Goal: Find contact information: Find contact information

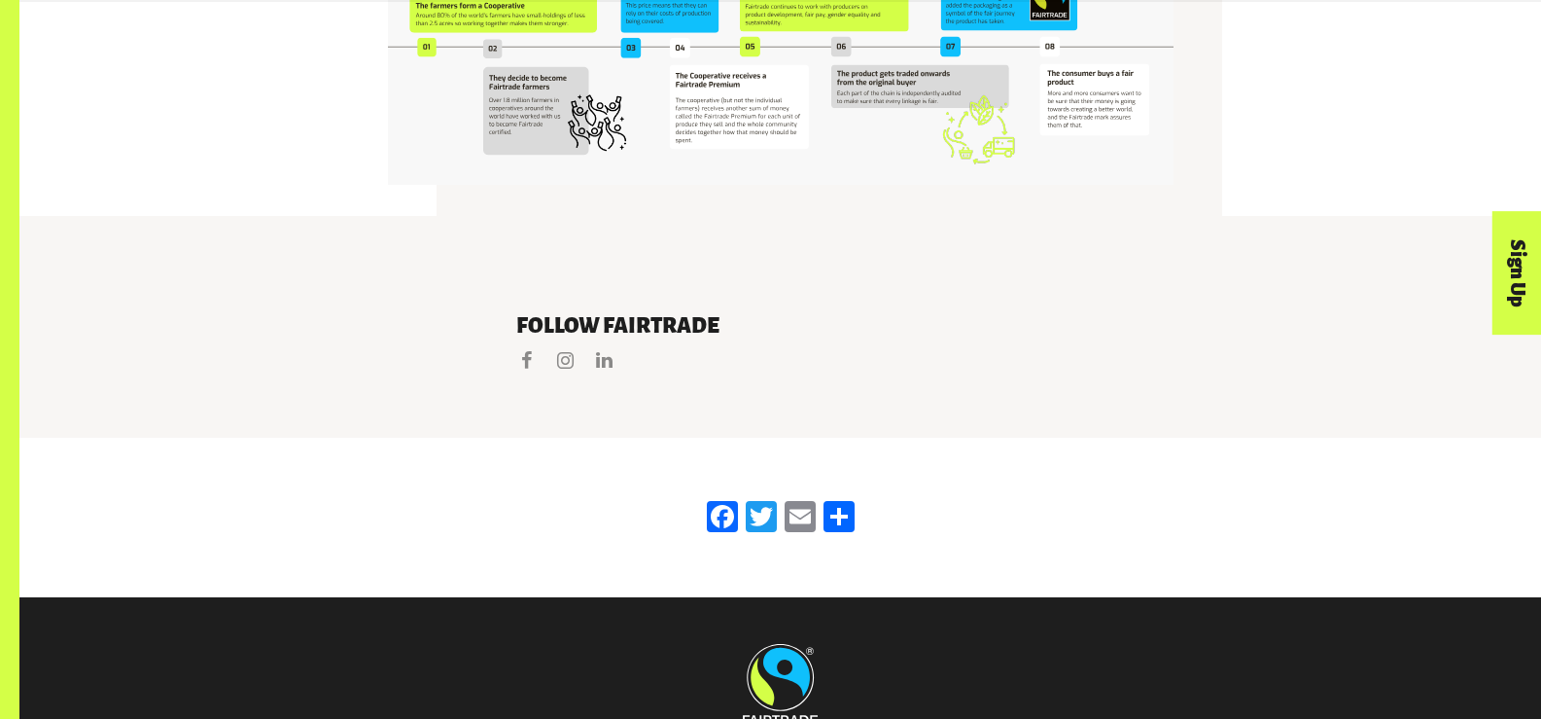
scroll to position [4202, 0]
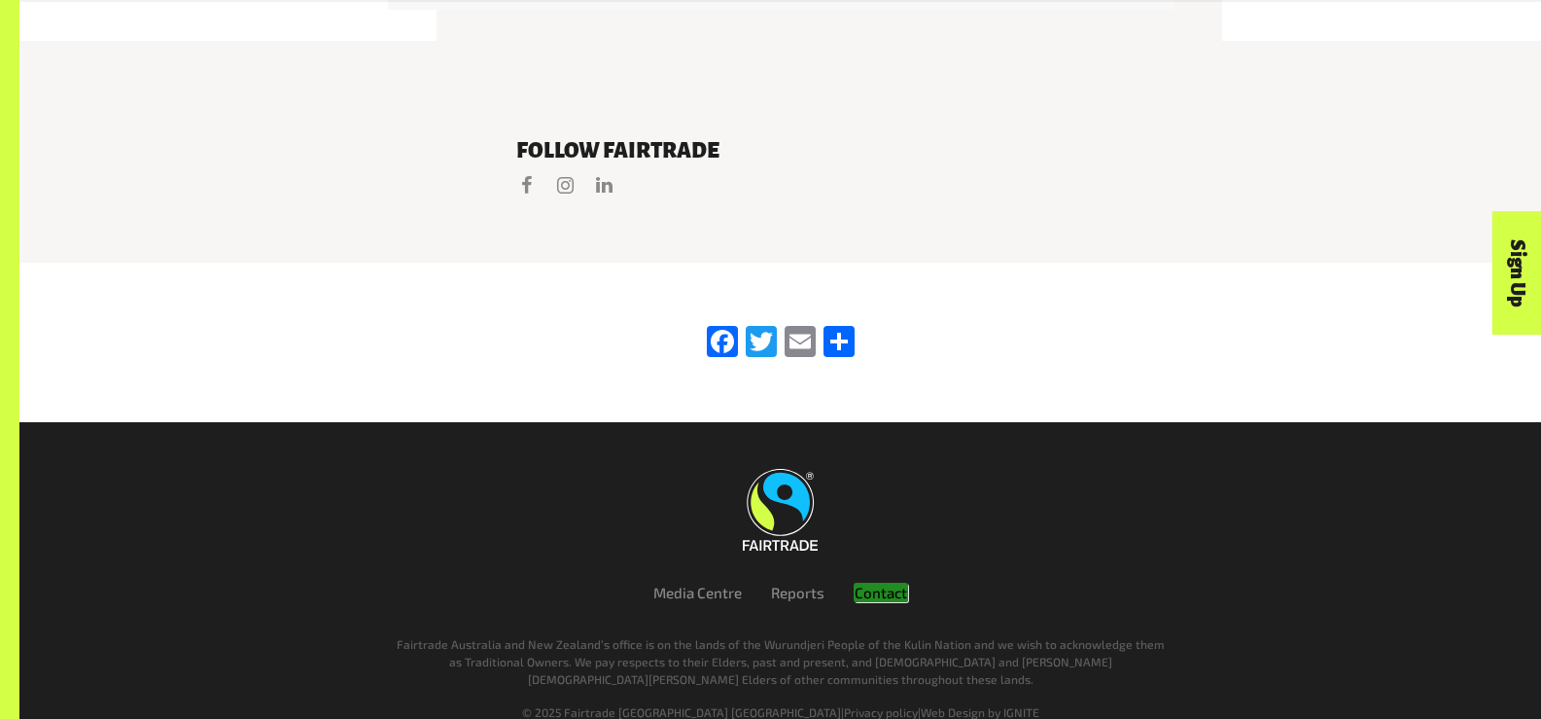
click at [886, 582] on em "Contact" at bounding box center [881, 591] width 54 height 19
click at [796, 583] on link "Reports" at bounding box center [797, 592] width 53 height 18
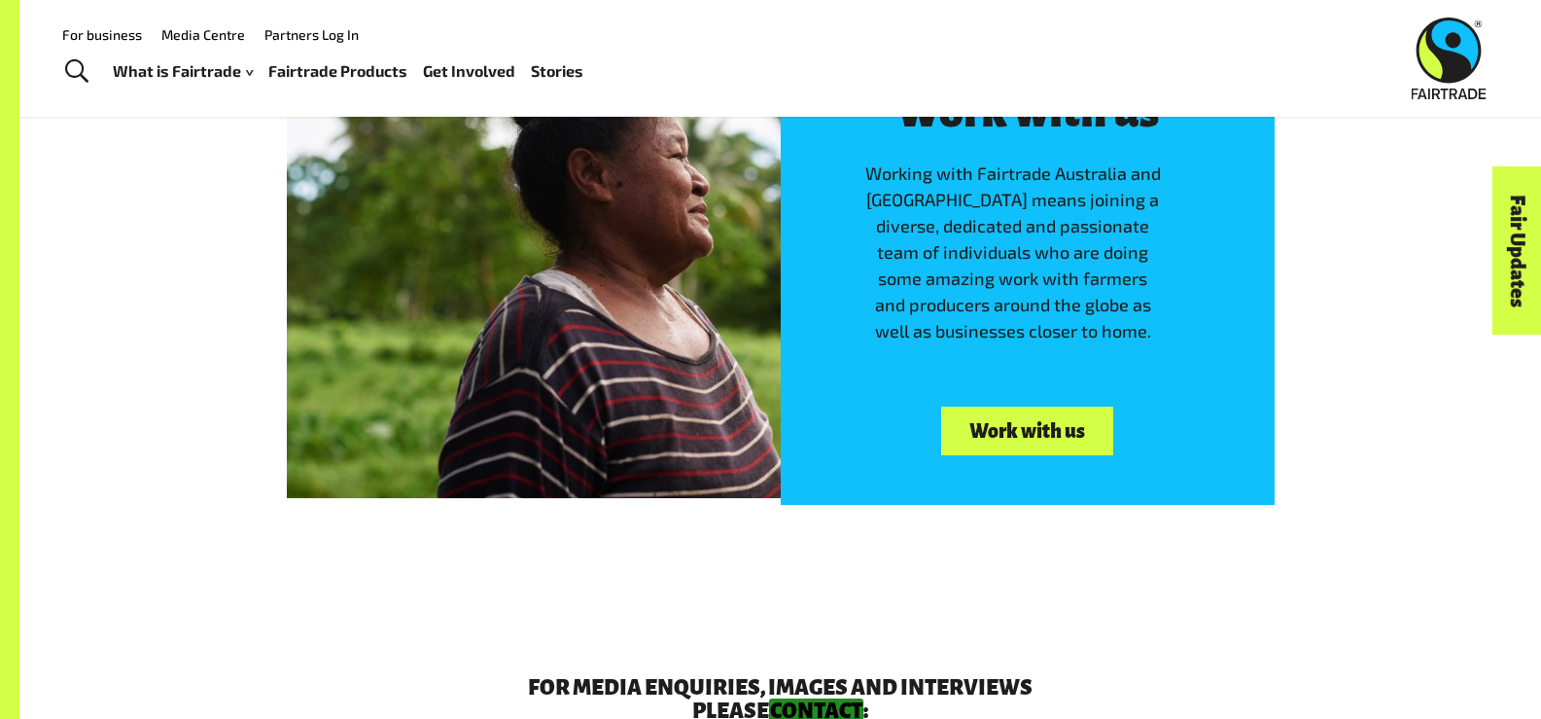
scroll to position [1250, 0]
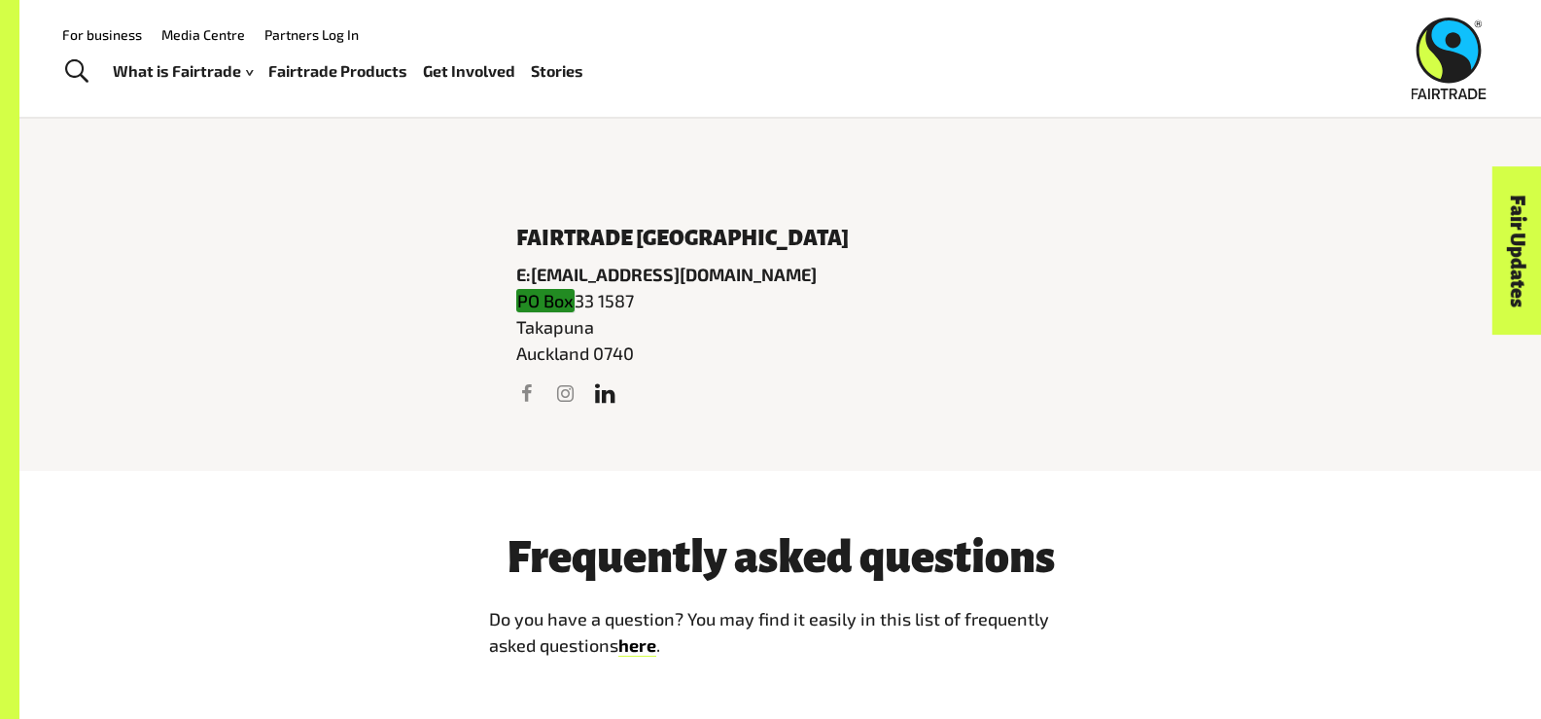
click at [603, 397] on link "LinkedIn" at bounding box center [603, 392] width 25 height 25
click at [530, 395] on link "Facebook" at bounding box center [525, 392] width 25 height 25
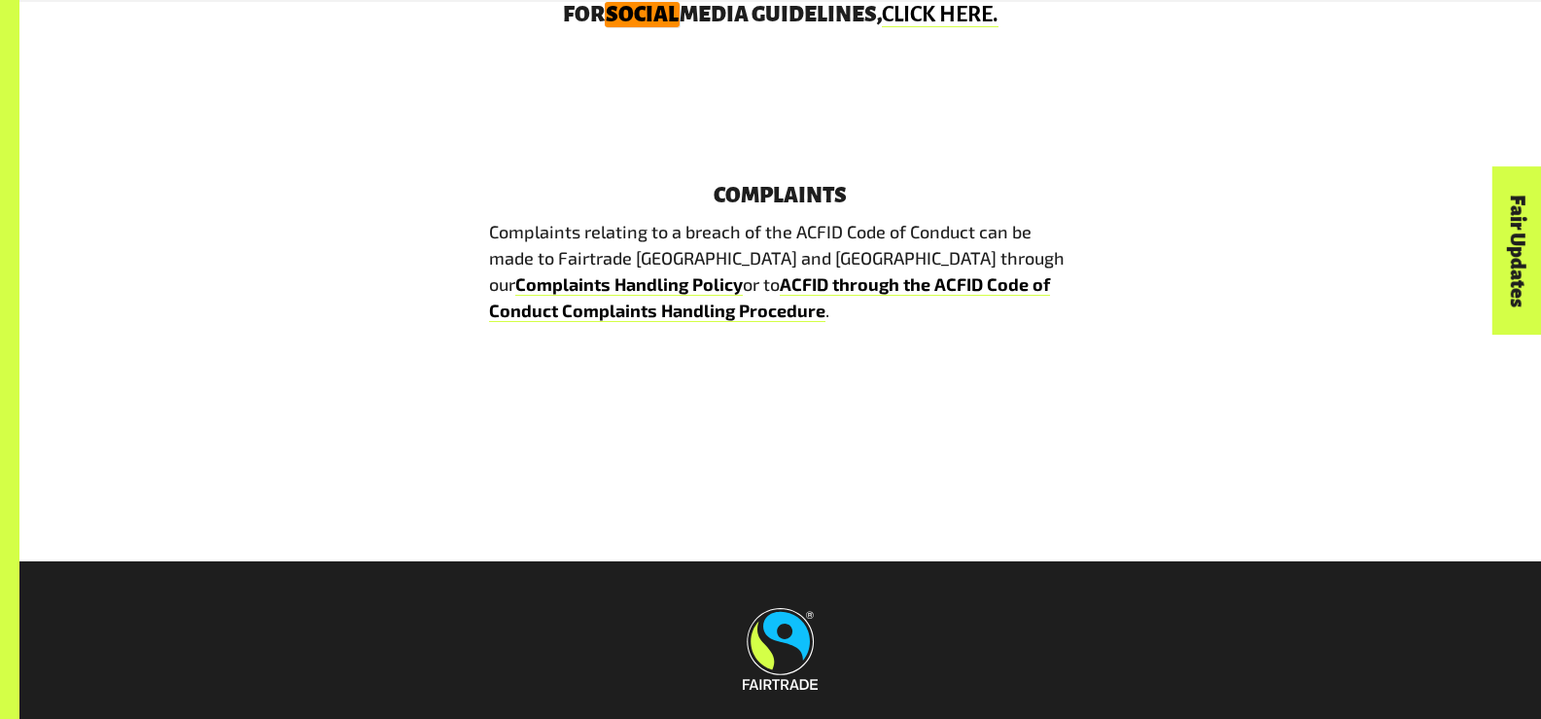
scroll to position [3736, 0]
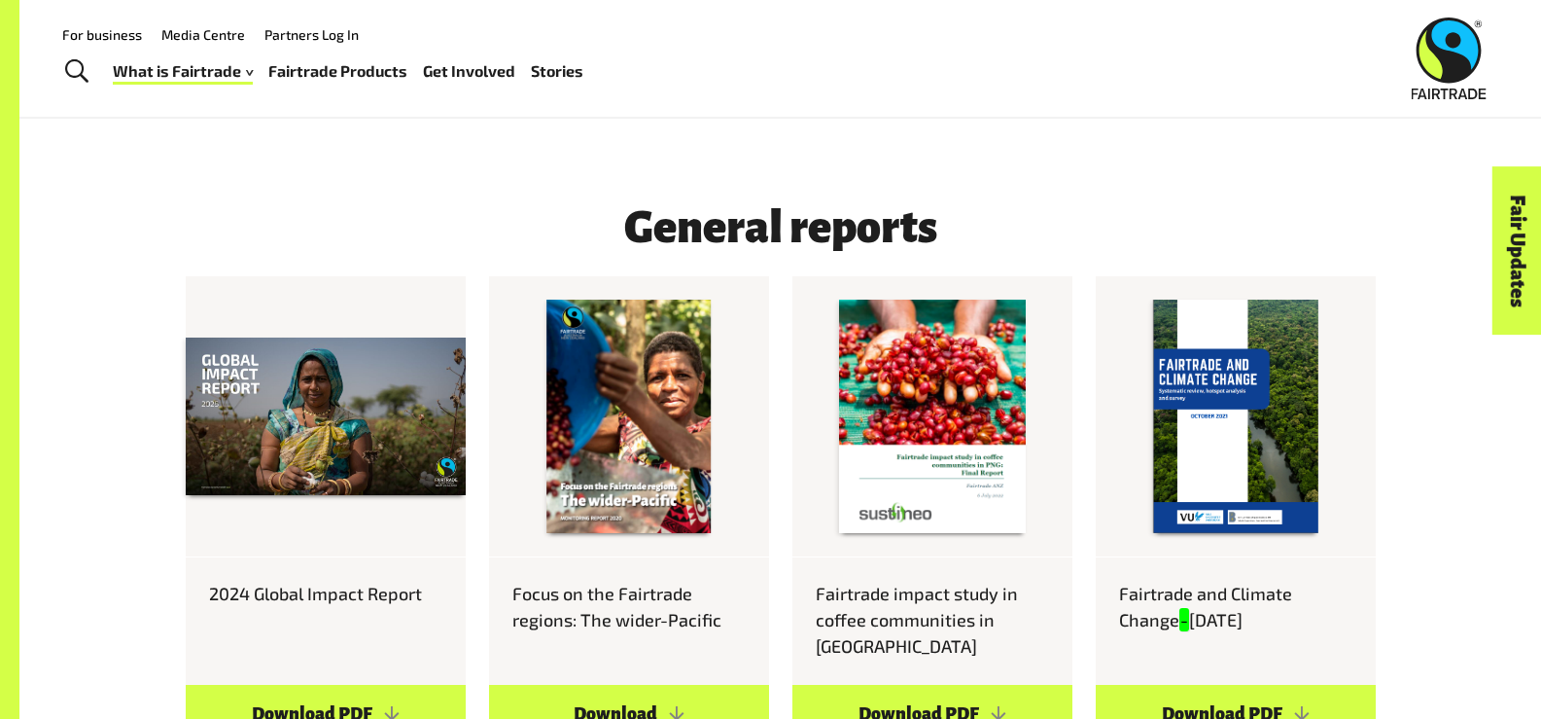
scroll to position [972, 0]
